Goal: Consume media (video, audio)

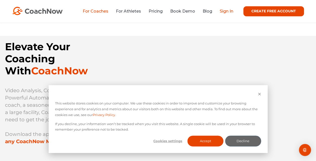
click at [222, 12] on link "Sign In" at bounding box center [227, 11] width 14 height 5
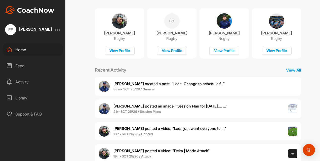
scroll to position [98, 0]
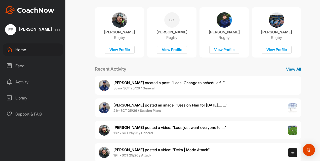
click at [291, 67] on p "View All" at bounding box center [293, 69] width 15 height 6
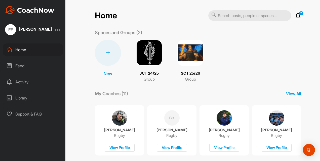
click at [26, 83] on div "Activity" at bounding box center [33, 82] width 60 height 13
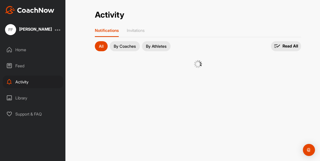
click at [20, 65] on div "Feed" at bounding box center [33, 66] width 60 height 13
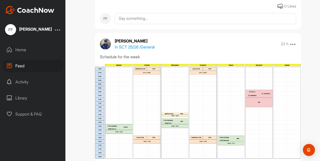
scroll to position [1017, 0]
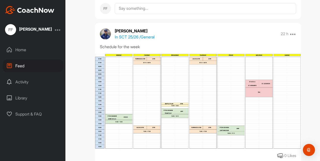
click at [146, 101] on img at bounding box center [198, 102] width 206 height 96
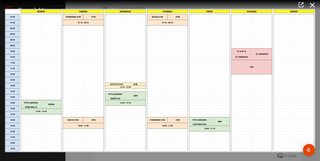
click at [51, 4] on div at bounding box center [158, 5] width 324 height 10
click at [311, 3] on icon at bounding box center [313, 5] width 12 height 9
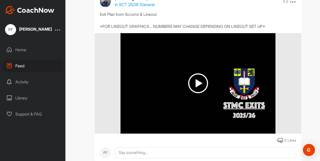
scroll to position [1862, 0]
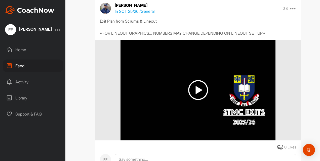
click at [191, 89] on img at bounding box center [198, 90] width 20 height 20
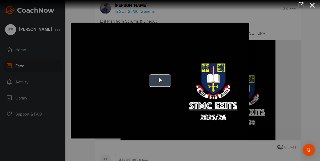
click at [160, 80] on span "Video Player" at bounding box center [160, 80] width 0 height 0
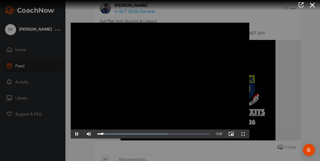
click at [148, 84] on video "Video Player" at bounding box center [160, 81] width 179 height 116
click at [241, 134] on span "Video Player" at bounding box center [243, 134] width 12 height 0
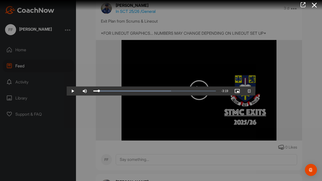
click at [177, 96] on video "Video Player" at bounding box center [161, 91] width 189 height 10
click at [153, 96] on video "Video Player" at bounding box center [161, 91] width 189 height 10
click at [93, 92] on div "Loaded : 63.41% 0:36 0:41" at bounding box center [154, 91] width 122 height 2
click at [91, 96] on div "Loaded : 63.41% 0:32 0:36" at bounding box center [155, 91] width 128 height 9
click at [93, 92] on div "0:31" at bounding box center [102, 91] width 19 height 2
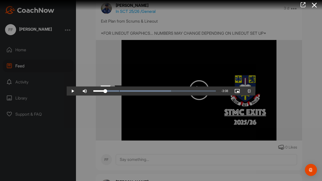
click at [93, 92] on div "0:20" at bounding box center [99, 91] width 12 height 2
click at [111, 86] on video "Video Player" at bounding box center [161, 91] width 189 height 10
click at [91, 96] on div "Loaded : 63.41% 0:46 0:53" at bounding box center [155, 91] width 128 height 9
click at [105, 96] on video "Video Player" at bounding box center [161, 91] width 189 height 10
click at [68, 87] on video "Video Player" at bounding box center [161, 91] width 189 height 10
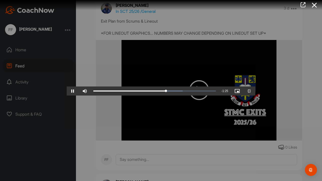
click at [67, 92] on video "Video Player" at bounding box center [161, 91] width 189 height 10
click at [67, 86] on video "Video Player" at bounding box center [161, 91] width 189 height 10
click at [122, 96] on video "Video Player" at bounding box center [161, 91] width 189 height 10
click at [216, 92] on div "Loaded : 93.72% 3:00 3:07" at bounding box center [154, 91] width 122 height 2
click at [237, 96] on video "Video Player" at bounding box center [161, 91] width 189 height 10
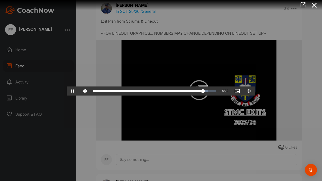
click at [218, 96] on div "Loaded : 93.72% 3:02 3:06" at bounding box center [155, 91] width 128 height 9
click at [218, 96] on div "Loaded : 93.72% 3:06 3:15" at bounding box center [155, 91] width 128 height 9
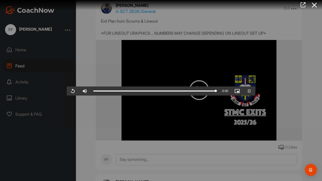
click at [233, 96] on video "Video Player" at bounding box center [161, 91] width 189 height 10
click at [218, 96] on div "Loaded : 100.00% 3:22 0:05" at bounding box center [155, 91] width 128 height 9
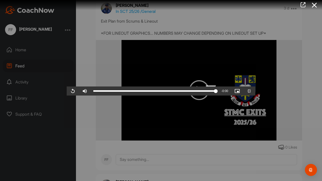
click at [218, 96] on div "Loaded : 100.00% 3:12 3:28" at bounding box center [155, 91] width 128 height 9
click at [218, 96] on div "Loaded : 100.00% 3:28 3:12" at bounding box center [155, 91] width 128 height 9
click at [216, 92] on div "3:28" at bounding box center [154, 91] width 122 height 2
click at [220, 96] on video "Video Player" at bounding box center [161, 91] width 189 height 10
click at [218, 96] on div "Loaded : 100.00% 3:02 3:22" at bounding box center [155, 91] width 128 height 9
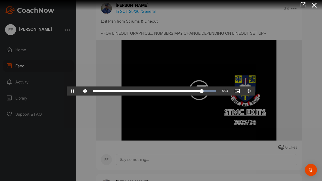
click at [218, 96] on div "Loaded : 100.00% 2:58 3:04" at bounding box center [155, 91] width 128 height 9
click at [218, 96] on div "Loaded : 100.00% 2:54 2:59" at bounding box center [155, 91] width 128 height 9
click at [218, 96] on div "Loaded : 100.00% 3:13 3:28" at bounding box center [155, 91] width 128 height 9
click at [234, 96] on video "Video Player" at bounding box center [161, 91] width 189 height 10
click at [320, 92] on div "3:08" at bounding box center [325, 91] width 0 height 2
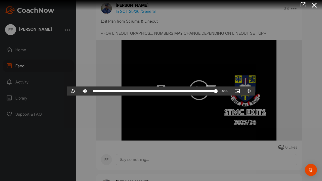
click at [218, 96] on div "Loaded : 100.00% 2:59 3:28" at bounding box center [155, 91] width 128 height 9
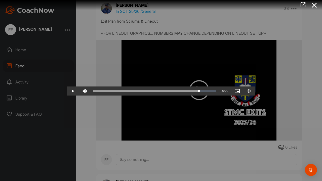
click at [237, 96] on video "Video Player" at bounding box center [161, 91] width 189 height 10
click at [218, 96] on div "Loaded : 100.00% 3:05 3:09" at bounding box center [155, 91] width 128 height 9
click at [218, 96] on div "Loaded : 100.00% 3:01 3:01" at bounding box center [155, 91] width 128 height 9
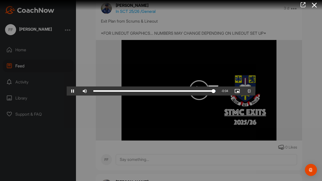
click at [216, 92] on div "Loaded : 100.00% 3:22 3:24" at bounding box center [154, 91] width 122 height 2
click at [213, 92] on div "3:23" at bounding box center [152, 91] width 119 height 2
click at [218, 96] on div "Loaded : 100.00% 3:15 3:20" at bounding box center [155, 91] width 128 height 9
click at [218, 96] on div "Loaded : 100.00% 3:12 3:16" at bounding box center [155, 91] width 128 height 9
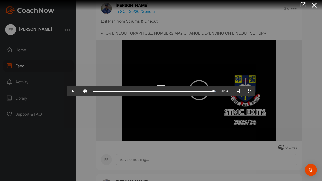
drag, startPoint x: 278, startPoint y: 175, endPoint x: 293, endPoint y: 174, distance: 15.4
click at [255, 96] on div "Play Skip Backward Skip Forward Mute Current Time 3:24 / Duration 3:28 Loaded :…" at bounding box center [161, 91] width 189 height 9
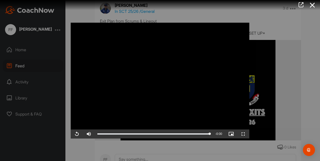
click at [309, 115] on div at bounding box center [160, 80] width 320 height 161
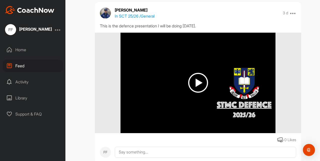
scroll to position [1656, 0]
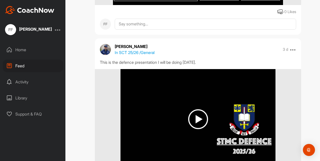
click at [195, 117] on img at bounding box center [198, 119] width 20 height 20
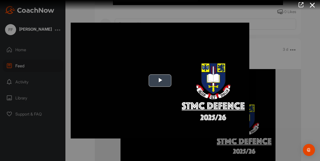
click at [160, 80] on span "Video Player" at bounding box center [160, 80] width 0 height 0
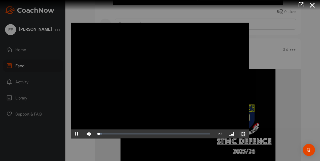
click at [246, 134] on span "Video Player" at bounding box center [243, 134] width 12 height 0
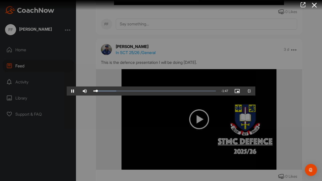
click at [226, 96] on video "Video Player" at bounding box center [161, 91] width 189 height 10
click at [214, 96] on video "Video Player" at bounding box center [161, 91] width 189 height 10
click at [91, 96] on div "Loaded : 64.95% 0:11 0:11" at bounding box center [155, 91] width 128 height 9
click at [67, 96] on video "Video Player" at bounding box center [161, 91] width 189 height 10
click at [94, 96] on video "Video Player" at bounding box center [161, 91] width 189 height 10
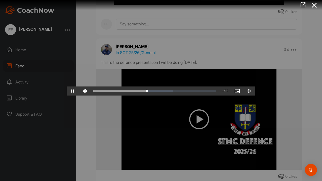
click at [124, 91] on video "Video Player" at bounding box center [161, 91] width 189 height 10
drag, startPoint x: 124, startPoint y: 83, endPoint x: 124, endPoint y: 87, distance: 3.8
click at [124, 87] on video "Video Player" at bounding box center [161, 91] width 189 height 10
click at [122, 89] on video "Video Player" at bounding box center [161, 91] width 189 height 10
drag, startPoint x: 189, startPoint y: 74, endPoint x: 189, endPoint y: 79, distance: 4.8
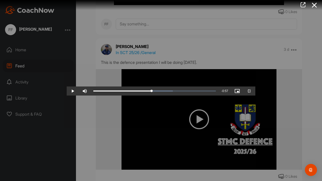
click at [189, 86] on video "Video Player" at bounding box center [161, 91] width 189 height 10
click at [172, 96] on div "Loaded : 64.95% 1:02 1:05" at bounding box center [155, 91] width 128 height 9
click at [164, 92] on div "0:59" at bounding box center [128, 91] width 71 height 2
click at [153, 92] on div "0:54" at bounding box center [123, 91] width 61 height 2
click at [255, 96] on video "Video Player" at bounding box center [161, 91] width 189 height 10
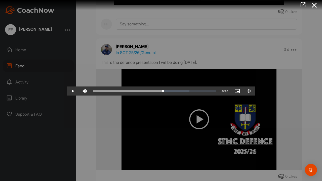
drag, startPoint x: 278, startPoint y: 111, endPoint x: 276, endPoint y: 112, distance: 2.9
click at [255, 96] on video "Video Player" at bounding box center [161, 91] width 189 height 10
click at [219, 96] on video "Video Player" at bounding box center [161, 91] width 189 height 10
click at [218, 96] on div "Loaded : 100.00% 1:30 1:38" at bounding box center [155, 91] width 128 height 9
click at [218, 96] on div "Loaded : 100.00% 1:24 1:29" at bounding box center [155, 91] width 128 height 9
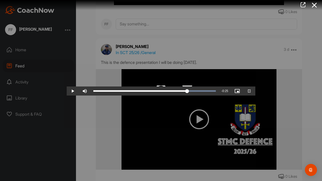
click at [274, 92] on div "1:17" at bounding box center [274, 91] width 0 height 2
click at [196, 96] on div "Loaded : 100.00% 1:12 1:17" at bounding box center [155, 91] width 128 height 9
click at [172, 96] on video "Video Player" at bounding box center [161, 91] width 189 height 10
click at [216, 92] on div "Loaded : 100.00% 1:45 1:49" at bounding box center [154, 91] width 122 height 2
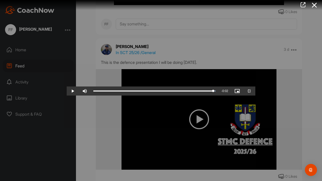
drag, startPoint x: 277, startPoint y: 178, endPoint x: 322, endPoint y: 173, distance: 45.3
click at [255, 96] on div "Play Skip Backward Skip Forward Mute Current Time 1:47 / Duration 1:49 Loaded :…" at bounding box center [161, 91] width 189 height 9
click at [255, 91] on span "Video Player" at bounding box center [249, 91] width 12 height 0
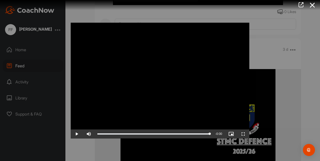
click at [284, 134] on div at bounding box center [160, 80] width 320 height 161
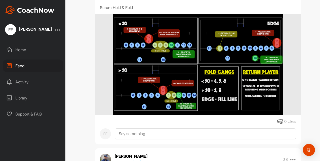
scroll to position [1543, 0]
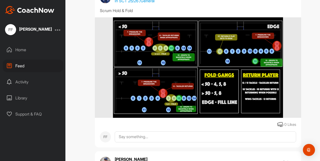
click at [249, 84] on img at bounding box center [198, 67] width 170 height 101
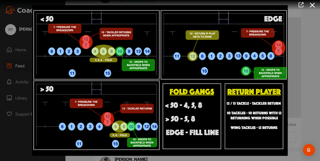
click at [306, 78] on div at bounding box center [160, 80] width 320 height 161
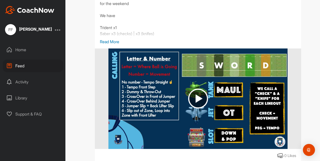
scroll to position [845, 0]
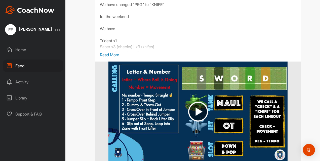
click at [109, 56] on p "Read More" at bounding box center [198, 55] width 196 height 6
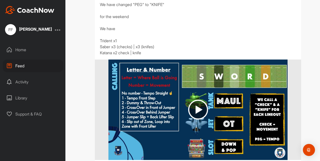
drag, startPoint x: 204, startPoint y: 108, endPoint x: 201, endPoint y: 105, distance: 3.6
drag, startPoint x: 201, startPoint y: 105, endPoint x: 192, endPoint y: 106, distance: 9.3
click at [192, 106] on img at bounding box center [198, 110] width 20 height 20
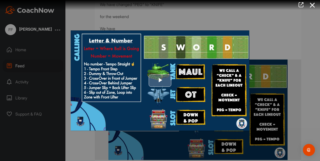
click at [160, 81] on span "Video Player" at bounding box center [160, 81] width 0 height 0
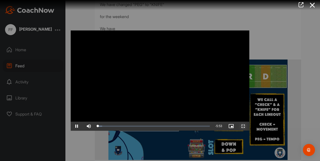
click at [241, 126] on span "Video Player" at bounding box center [243, 126] width 12 height 0
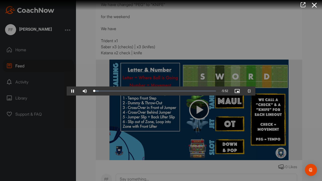
click at [255, 96] on video "Video Player" at bounding box center [161, 91] width 189 height 10
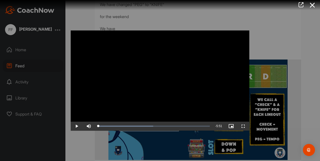
click at [293, 132] on div at bounding box center [160, 80] width 320 height 161
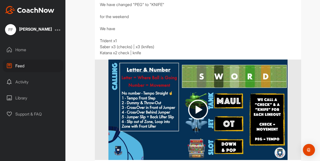
click at [197, 107] on img at bounding box center [198, 110] width 20 height 20
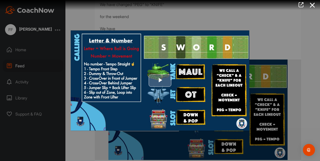
click at [160, 81] on span "Video Player" at bounding box center [160, 81] width 0 height 0
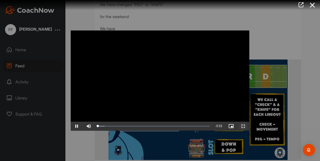
click at [243, 126] on span "Video Player" at bounding box center [243, 126] width 12 height 0
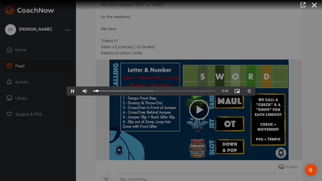
click at [202, 96] on video "Video Player" at bounding box center [161, 91] width 189 height 10
click at [93, 92] on div "Loaded : 49.59% 0:07 0:11" at bounding box center [154, 91] width 122 height 2
click at [67, 96] on video "Video Player" at bounding box center [161, 91] width 189 height 10
click at [82, 96] on video "Video Player" at bounding box center [161, 91] width 189 height 10
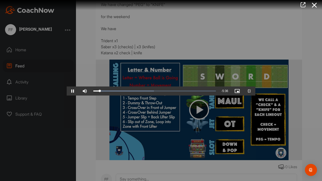
click at [114, 96] on video "Video Player" at bounding box center [161, 91] width 189 height 10
click at [94, 96] on video "Video Player" at bounding box center [161, 91] width 189 height 10
click at [243, 91] on span "Video Player" at bounding box center [237, 91] width 12 height 0
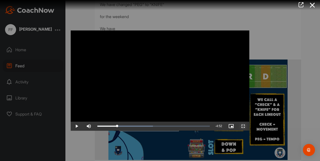
drag, startPoint x: 240, startPoint y: 126, endPoint x: 241, endPoint y: 145, distance: 18.6
click at [240, 126] on span "Video Player" at bounding box center [243, 126] width 12 height 0
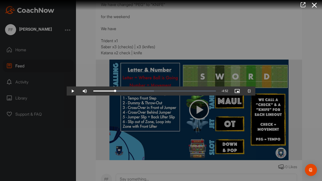
click at [210, 96] on video "Video Player" at bounding box center [161, 91] width 189 height 10
click at [93, 92] on div "Loaded : 49.59% 1:29 1:41" at bounding box center [154, 91] width 122 height 2
click at [91, 96] on div "Loaded : 49.59% 1:17 1:31" at bounding box center [155, 91] width 128 height 9
click at [120, 96] on div "Loaded : 49.59% 2:13 1:23" at bounding box center [155, 91] width 128 height 9
click at [112, 96] on div "Loaded : 49.59% 2:04 2:11" at bounding box center [155, 91] width 128 height 9
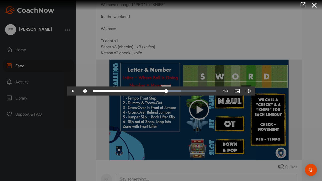
click at [179, 92] on div "Loaded : 71.64% 3:30 3:30" at bounding box center [154, 91] width 122 height 2
click at [187, 92] on div "Loaded : 71.64% 3:42 3:38" at bounding box center [154, 91] width 122 height 2
click at [193, 96] on div "Loaded : 71.64% 3:49 3:44" at bounding box center [155, 91] width 128 height 9
click at [199, 92] on div "Loaded : 71.64% 3:58 3:58" at bounding box center [154, 91] width 122 height 2
click at [217, 96] on div "Loaded : 87.25% 4:23 4:23" at bounding box center [155, 91] width 128 height 9
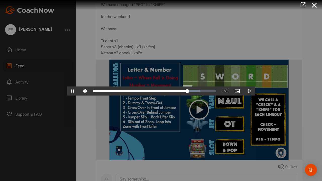
click at [216, 92] on div "Loaded : 87.25% 4:48 4:32" at bounding box center [154, 91] width 122 height 2
click at [295, 92] on div "4:38" at bounding box center [295, 91] width 0 height 2
click at [218, 96] on div "Loaded : 87.25% 4:26 4:40" at bounding box center [155, 91] width 128 height 9
click at [218, 96] on div "Loaded : 88.17% 5:24 4:58" at bounding box center [155, 91] width 128 height 9
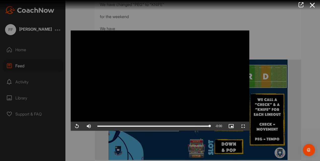
click at [289, 47] on div at bounding box center [160, 80] width 320 height 161
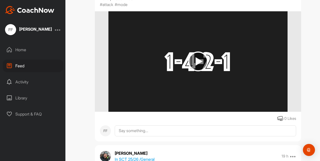
scroll to position [535, 0]
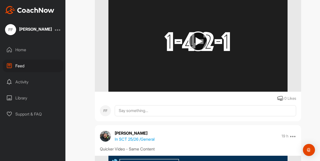
click at [199, 41] on img at bounding box center [198, 41] width 20 height 20
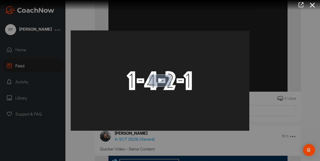
click at [160, 81] on span "Video Player" at bounding box center [160, 81] width 0 height 0
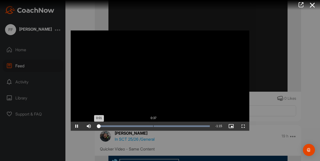
click at [153, 127] on div "Loaded : 100.00% 0:37 0:01" at bounding box center [153, 126] width 117 height 9
click at [136, 129] on div "Loaded : 100.00% 0:26 0:39" at bounding box center [153, 126] width 117 height 9
click at [215, 128] on span "-" at bounding box center [215, 127] width 1 height 4
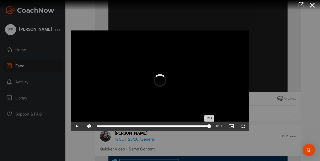
click at [209, 125] on div "Loaded : 100.00% 1:15 1:14" at bounding box center [153, 126] width 117 height 9
click at [192, 128] on div "Loaded : 100.00% 1:06 1:15" at bounding box center [153, 126] width 117 height 9
drag, startPoint x: 194, startPoint y: 126, endPoint x: 192, endPoint y: 123, distance: 3.6
click at [192, 123] on div "Loaded : 100.00% 1:01 1:01" at bounding box center [153, 126] width 117 height 9
drag, startPoint x: 194, startPoint y: 126, endPoint x: 231, endPoint y: 123, distance: 37.9
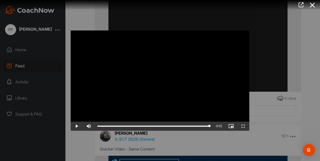
click at [231, 123] on div "Play Skip Backward Skip Forward Mute Current Time 1:14 / Duration 1:15 Loaded :…" at bounding box center [160, 126] width 179 height 9
click at [277, 123] on div at bounding box center [160, 80] width 320 height 161
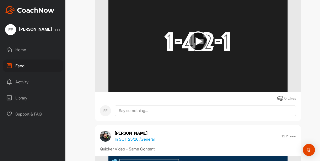
click at [275, 66] on img at bounding box center [197, 41] width 179 height 101
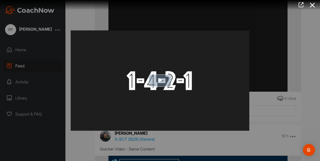
click at [162, 74] on img "Video Player" at bounding box center [160, 80] width 179 height 100
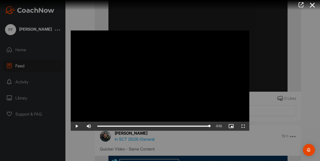
drag, startPoint x: 98, startPoint y: 128, endPoint x: 279, endPoint y: 132, distance: 180.4
click at [279, 132] on div "Video Player is loading. Play Video Play Skip Backward Skip Forward Mute Curren…" at bounding box center [160, 80] width 320 height 161
click at [286, 122] on div at bounding box center [160, 80] width 320 height 161
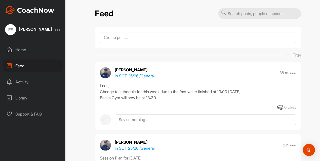
scroll to position [0, 0]
